Goal: Information Seeking & Learning: Learn about a topic

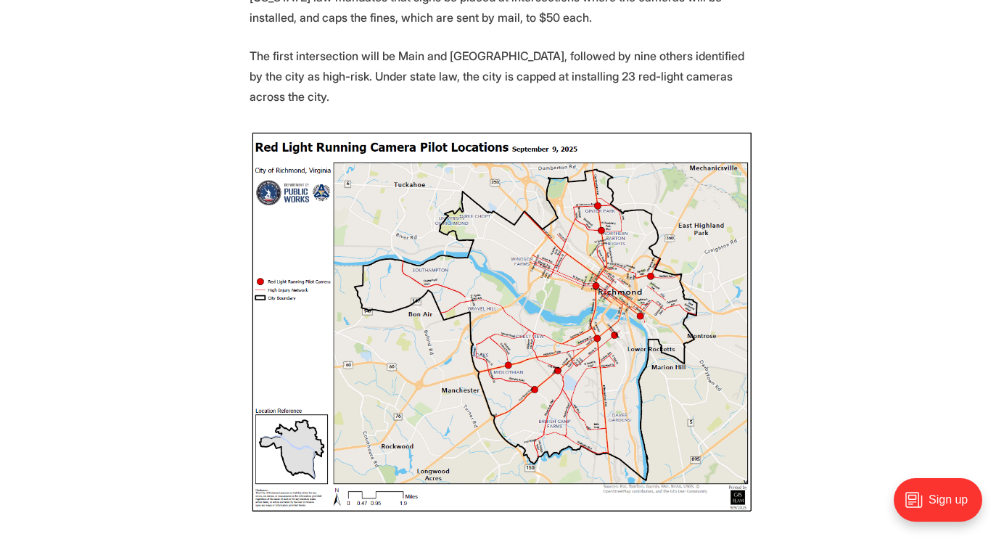
scroll to position [653, 0]
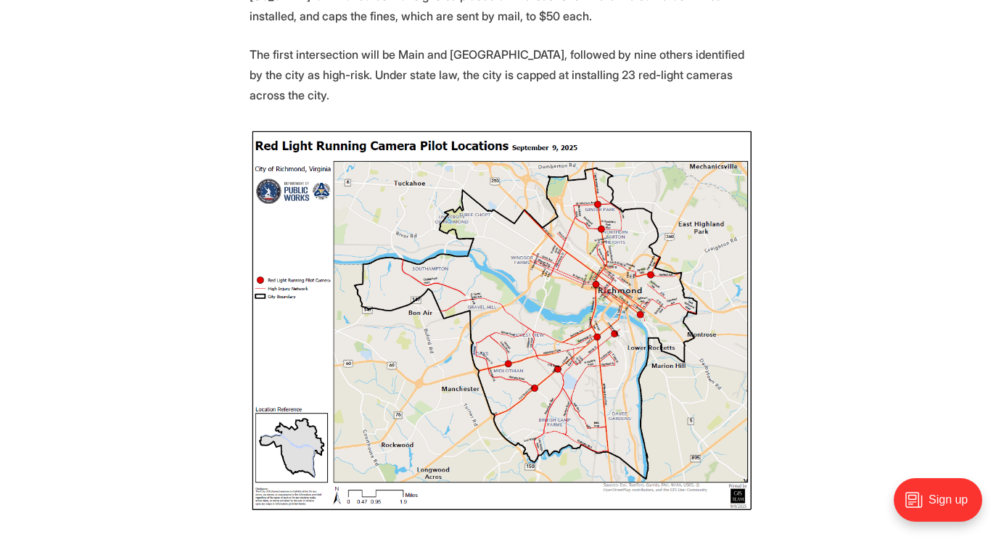
click at [636, 318] on img at bounding box center [501, 320] width 505 height 384
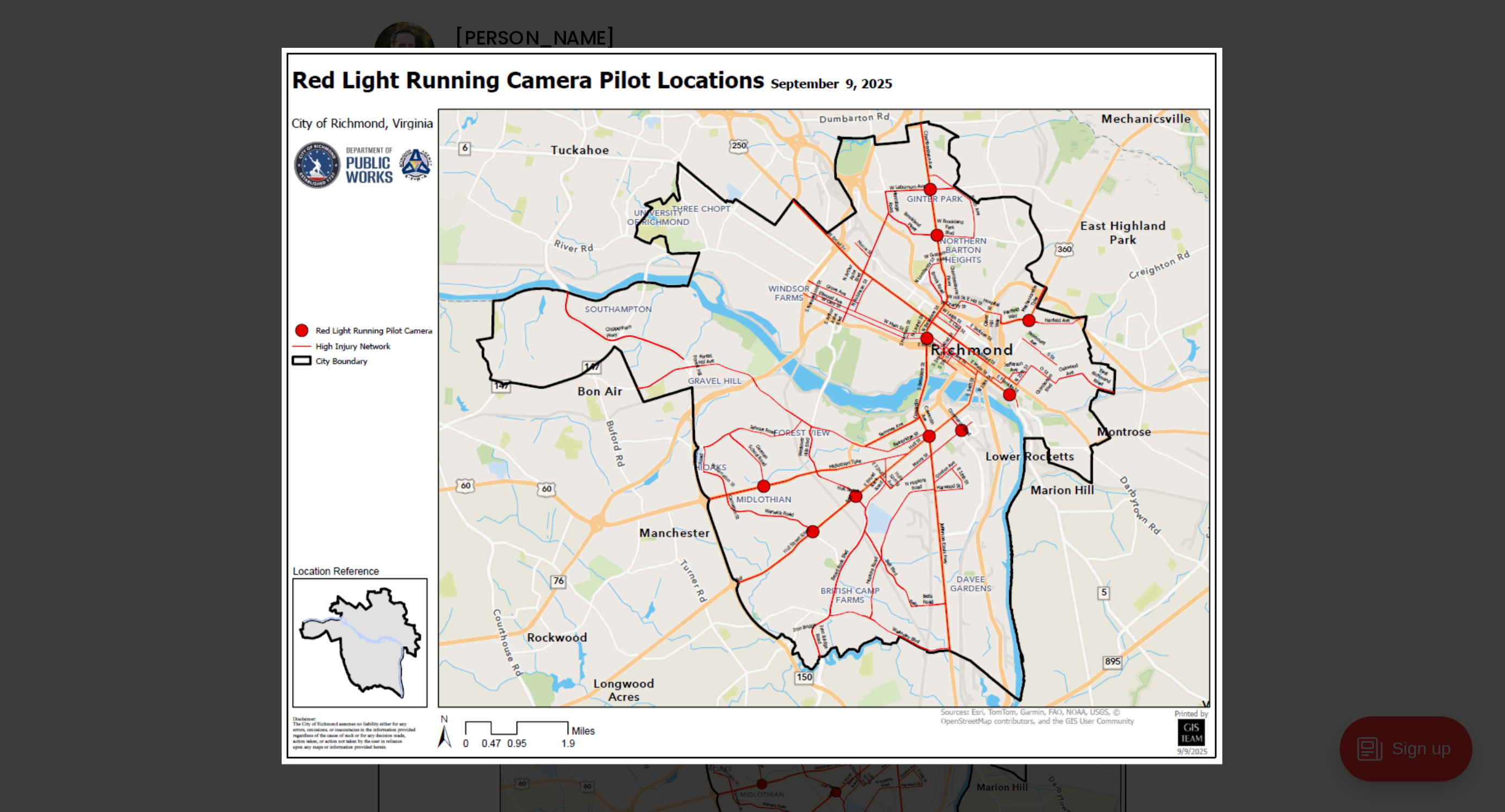
scroll to position [434, 0]
click at [488, 139] on img at bounding box center [376, 203] width 470 height 358
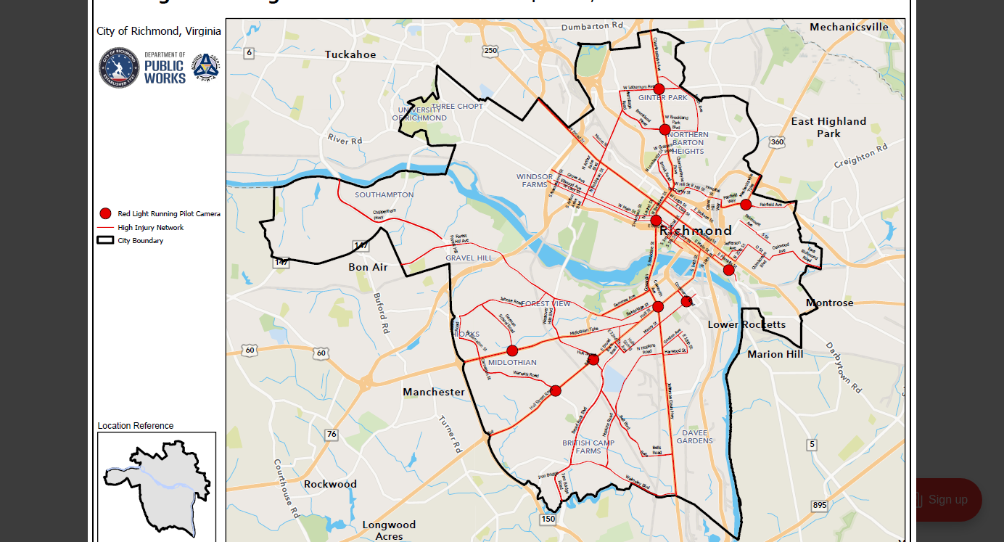
click at [660, 160] on img at bounding box center [502, 279] width 828 height 631
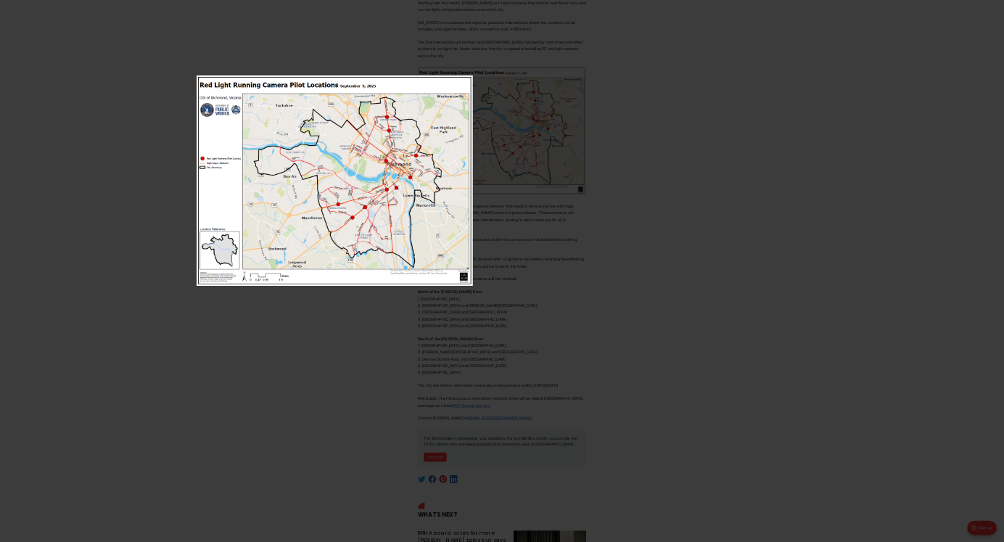
scroll to position [582, 0]
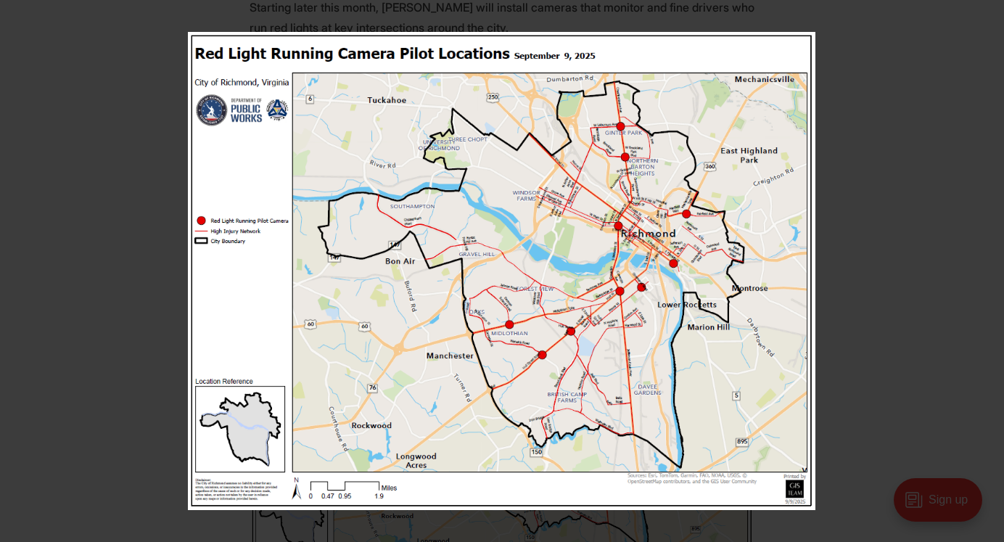
click at [714, 223] on img at bounding box center [501, 271] width 627 height 478
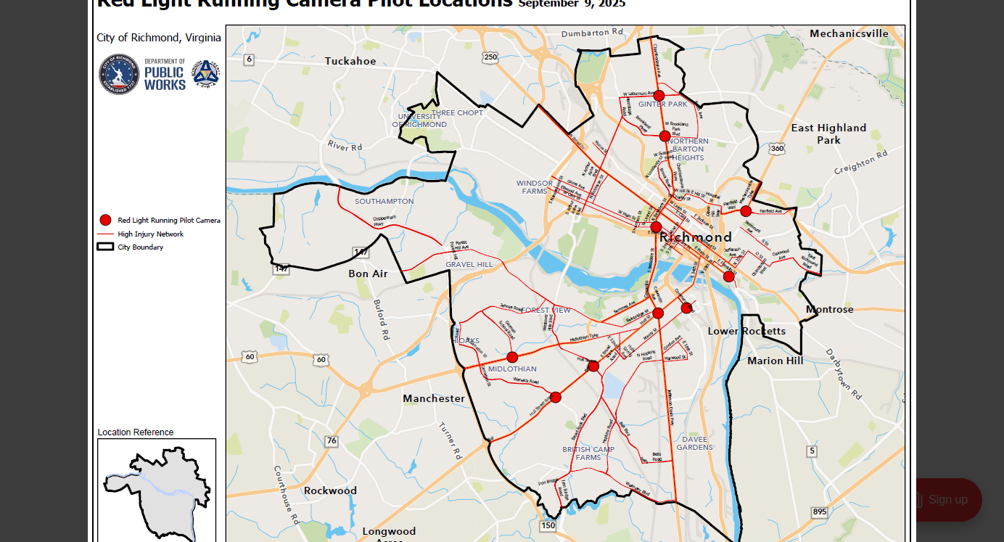
click at [720, 227] on img at bounding box center [502, 286] width 828 height 631
click at [939, 196] on div at bounding box center [590, 242] width 1004 height 542
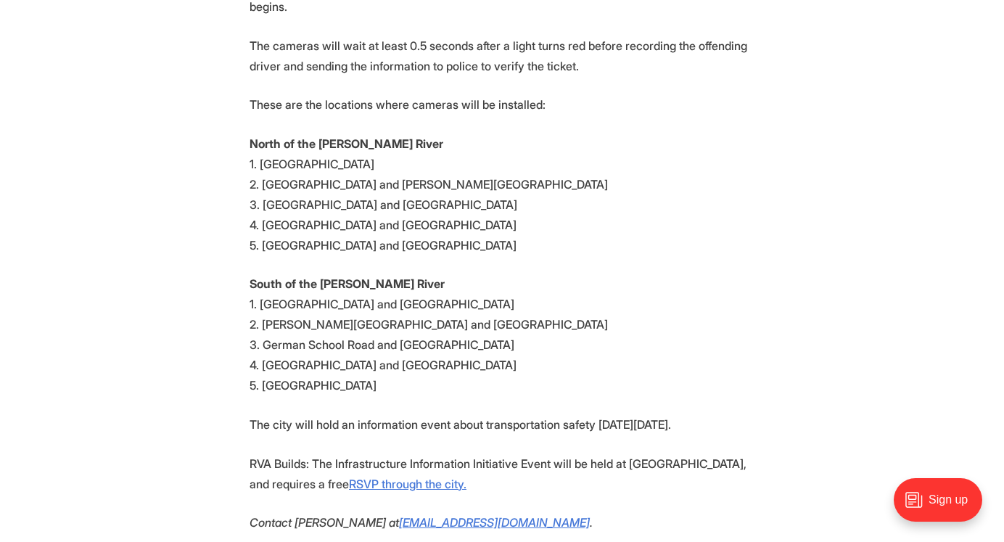
scroll to position [1326, 0]
